Goal: Find specific page/section: Find specific page/section

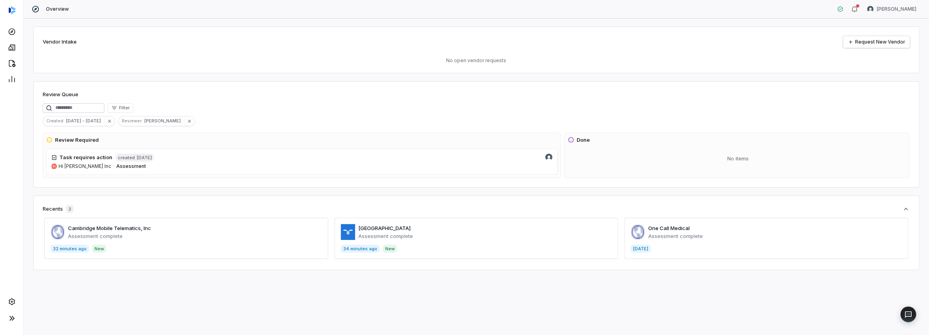
click at [104, 227] on span at bounding box center [186, 238] width 284 height 41
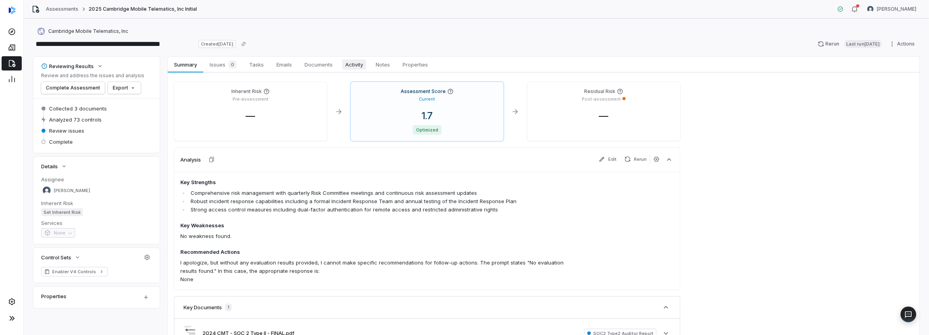
click at [351, 61] on span "Activity" at bounding box center [354, 64] width 24 height 10
